Goal: Find specific page/section: Find specific page/section

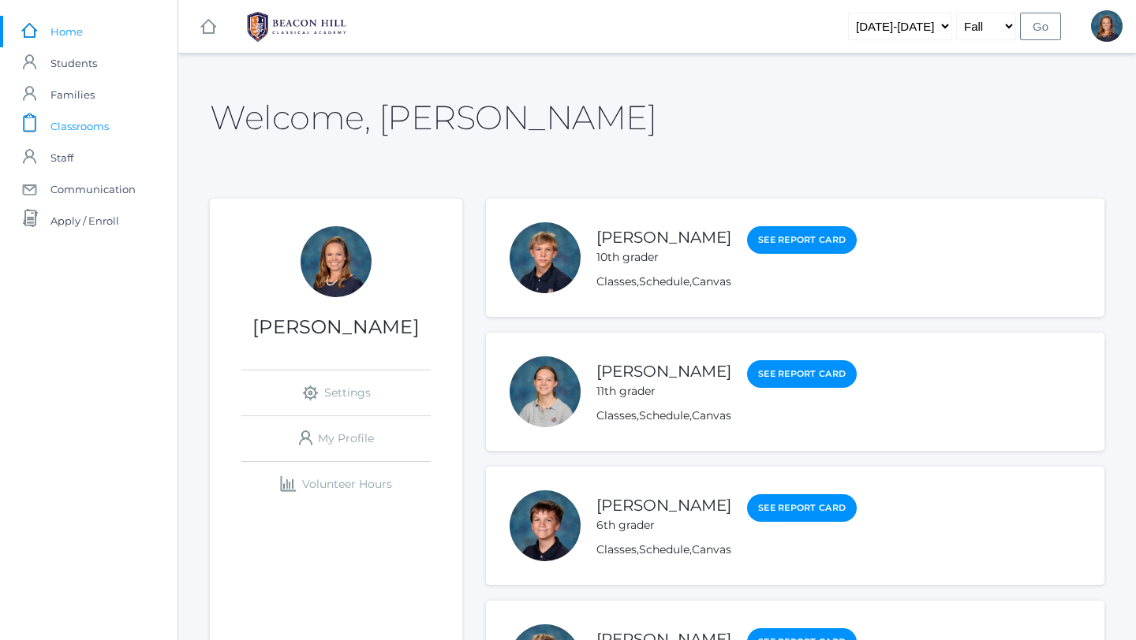
click at [97, 121] on span "Classrooms" at bounding box center [79, 126] width 58 height 32
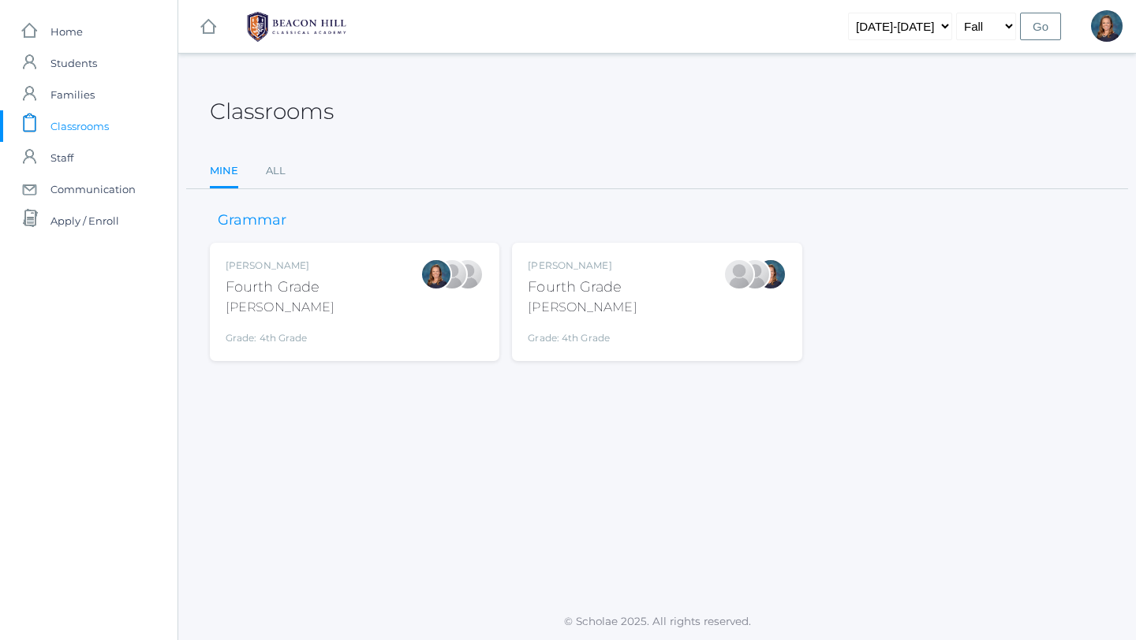
click at [692, 326] on div "[PERSON_NAME] Fourth Grade [PERSON_NAME] Grade: 4th Grade 04LA" at bounding box center [657, 302] width 258 height 87
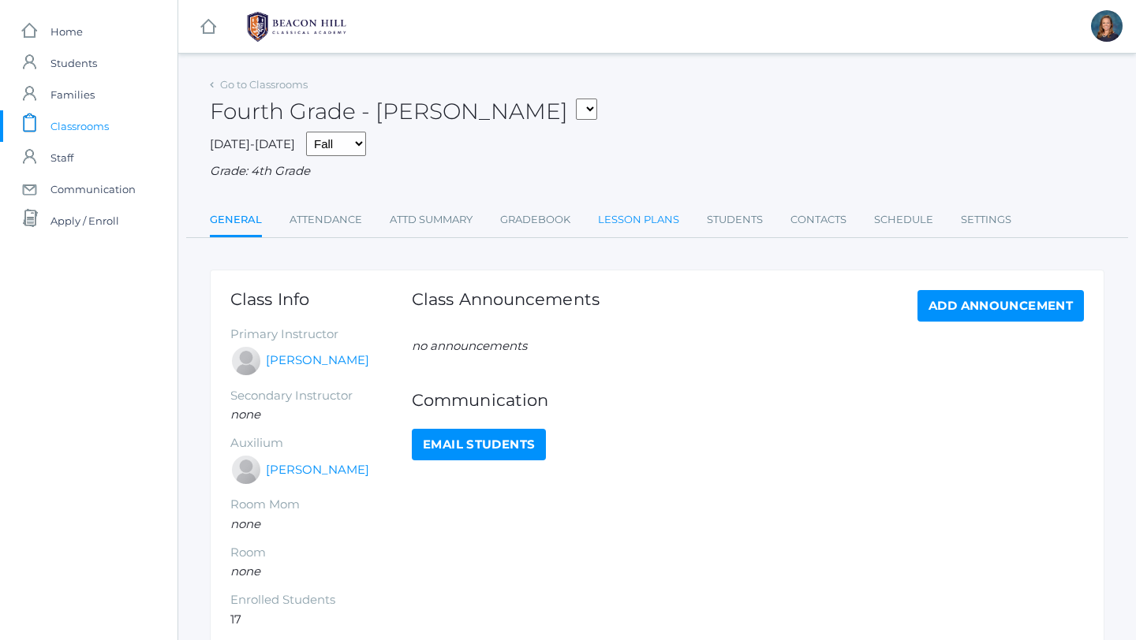
click at [669, 219] on link "Lesson Plans" at bounding box center [638, 220] width 81 height 32
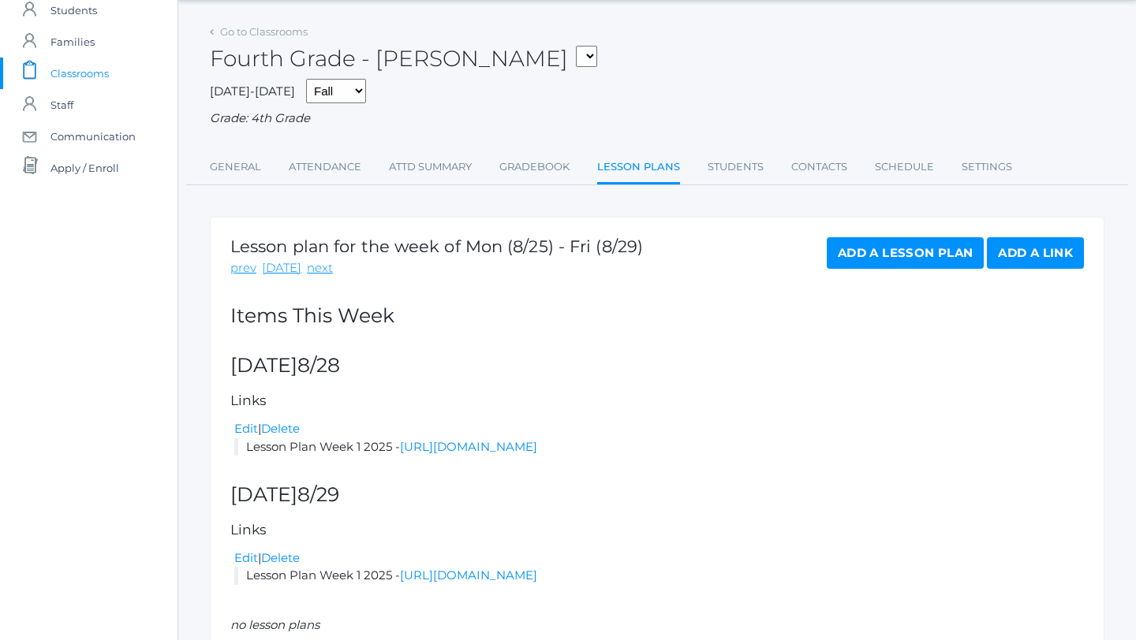
scroll to position [124, 0]
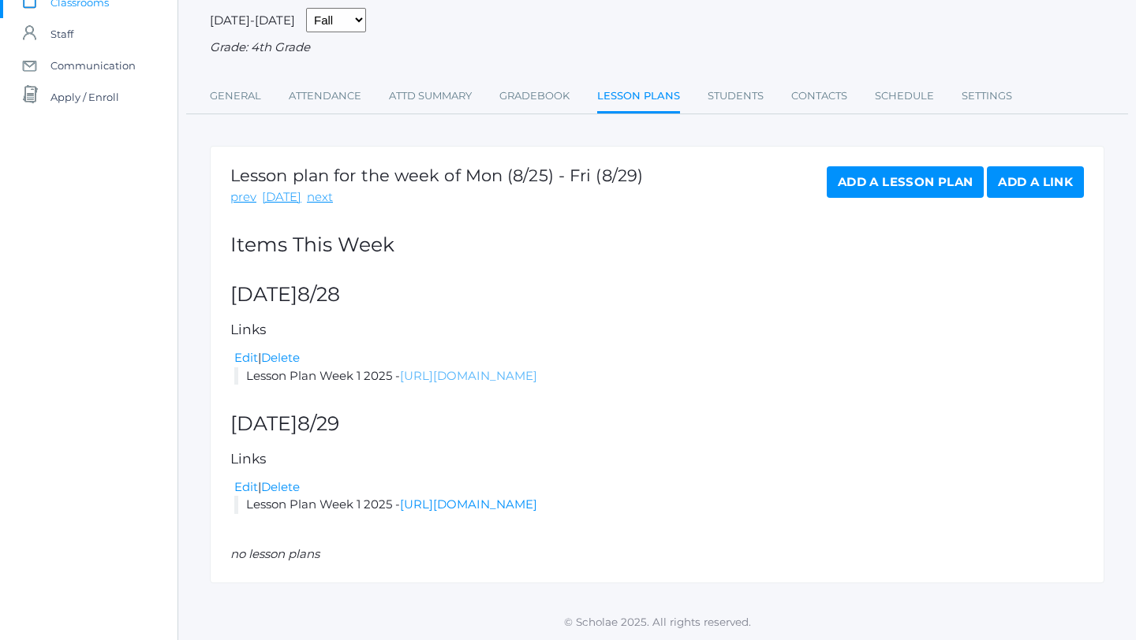
click at [510, 372] on link "https://docs.google.com/document/d/1yK3q5xhEViGtKtxGw7MfU8o9IhtxTvhVujC1Aah2hXg…" at bounding box center [468, 375] width 137 height 15
